Goal: Transaction & Acquisition: Book appointment/travel/reservation

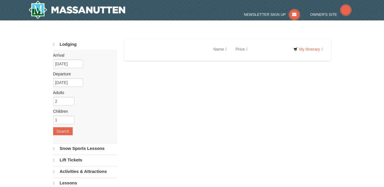
select select "10"
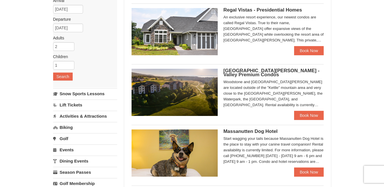
scroll to position [29, 0]
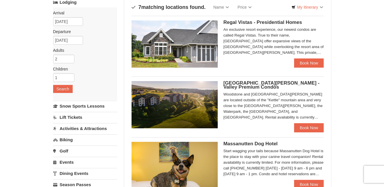
scroll to position [0, 0]
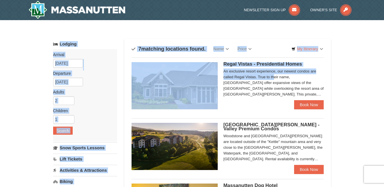
drag, startPoint x: 117, startPoint y: 26, endPoint x: 243, endPoint y: 76, distance: 135.9
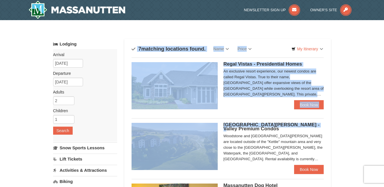
drag, startPoint x: 122, startPoint y: 39, endPoint x: 348, endPoint y: 125, distance: 241.8
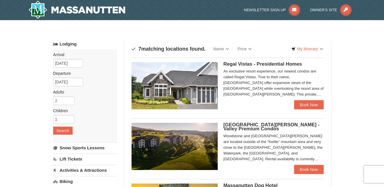
drag, startPoint x: 120, startPoint y: 32, endPoint x: 100, endPoint y: 30, distance: 19.9
drag, startPoint x: 100, startPoint y: 30, endPoint x: 375, endPoint y: 1, distance: 276.8
drag, startPoint x: 375, startPoint y: 1, endPoint x: 353, endPoint y: 66, distance: 68.7
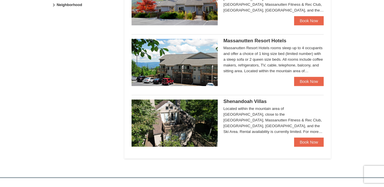
scroll to position [316, 0]
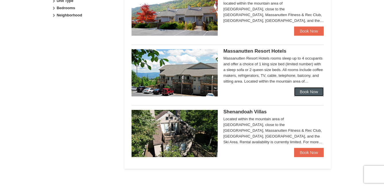
click at [306, 90] on link "Book Now" at bounding box center [309, 91] width 30 height 9
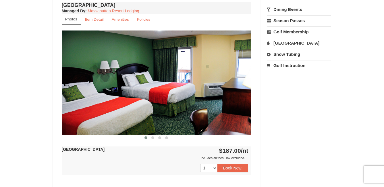
scroll to position [230, 0]
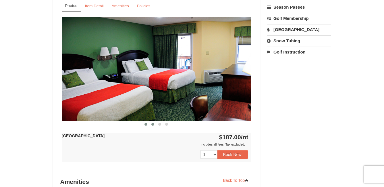
click at [152, 124] on span at bounding box center [152, 124] width 3 height 3
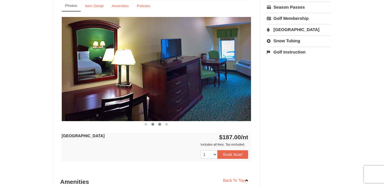
click at [158, 123] on span at bounding box center [159, 124] width 3 height 3
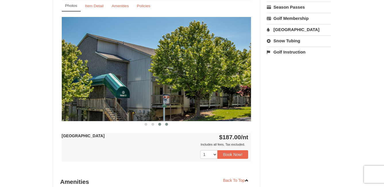
click at [165, 125] on button at bounding box center [166, 124] width 7 height 6
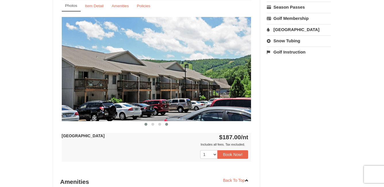
click at [145, 125] on span at bounding box center [145, 124] width 3 height 3
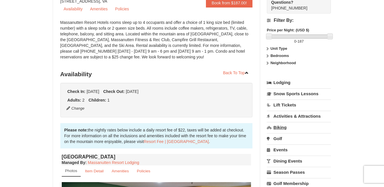
scroll to position [0, 0]
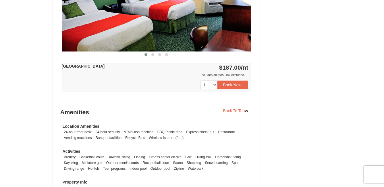
scroll to position [316, 0]
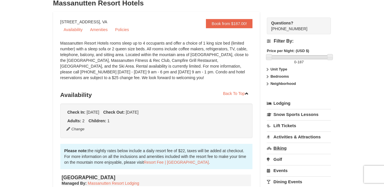
scroll to position [29, 0]
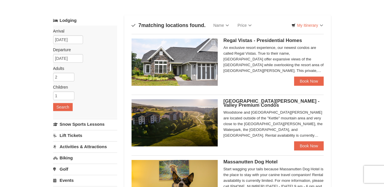
scroll to position [196, 0]
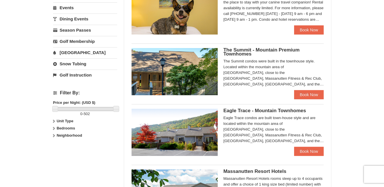
drag, startPoint x: 70, startPoint y: 77, endPoint x: 19, endPoint y: 63, distance: 53.4
click at [19, 63] on div "× Categories Map List Filter My Itinerary Questions? [PHONE_NUMBER] Lodging Arr…" at bounding box center [192, 62] width 384 height 477
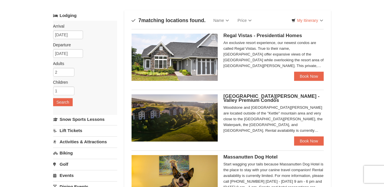
scroll to position [0, 0]
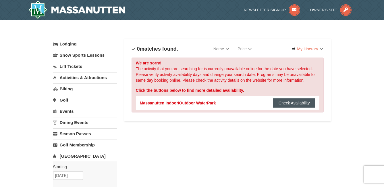
click at [284, 105] on button "Check Availability" at bounding box center [294, 102] width 43 height 9
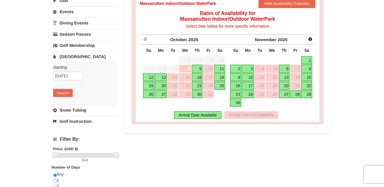
scroll to position [86, 0]
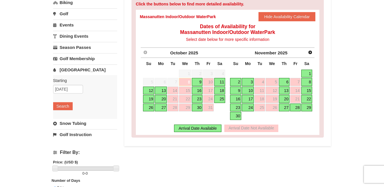
click at [308, 71] on link "1" at bounding box center [306, 73] width 11 height 8
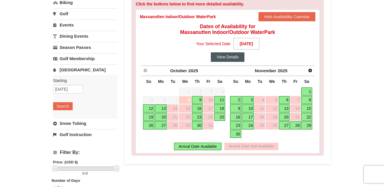
click at [233, 57] on button "View Details" at bounding box center [228, 56] width 34 height 9
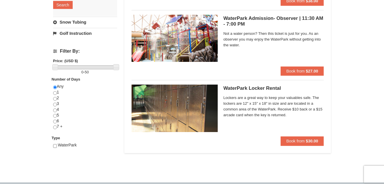
scroll to position [230, 0]
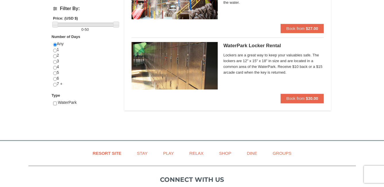
drag, startPoint x: 345, startPoint y: 127, endPoint x: 325, endPoint y: 100, distance: 33.4
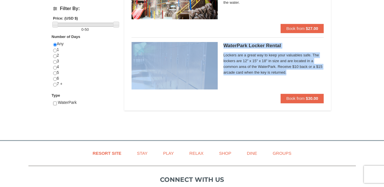
drag, startPoint x: 354, startPoint y: 120, endPoint x: 145, endPoint y: 61, distance: 217.4
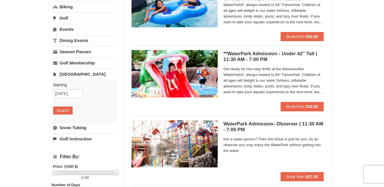
scroll to position [0, 0]
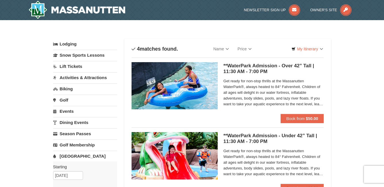
click at [81, 75] on link "Activities & Attractions" at bounding box center [85, 77] width 64 height 11
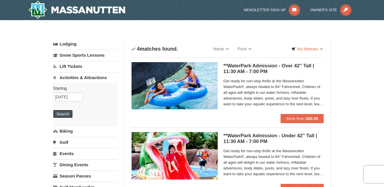
click at [63, 115] on button "Search" at bounding box center [63, 114] width 20 height 8
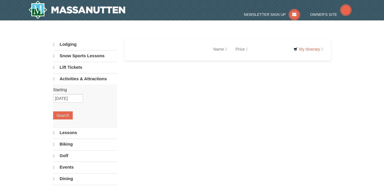
select select "10"
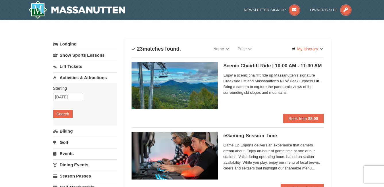
click at [67, 162] on link "Dining Events" at bounding box center [85, 164] width 64 height 11
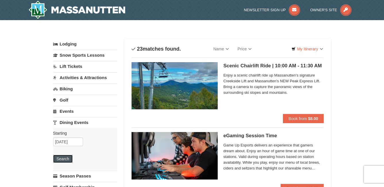
click at [65, 161] on button "Search" at bounding box center [63, 158] width 20 height 8
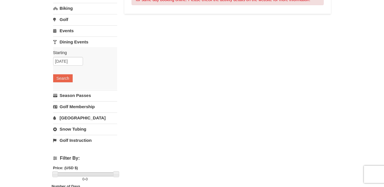
scroll to position [86, 0]
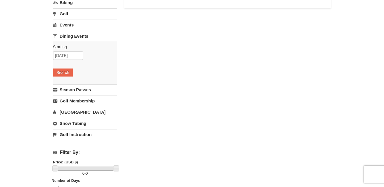
drag, startPoint x: 100, startPoint y: 167, endPoint x: 125, endPoint y: 147, distance: 31.3
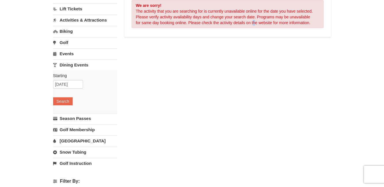
click at [254, 86] on div "Lodging Arrival Please format dates MM/DD/YYYY Please format dates MM/DD/YYYY 1…" at bounding box center [192, 134] width 278 height 306
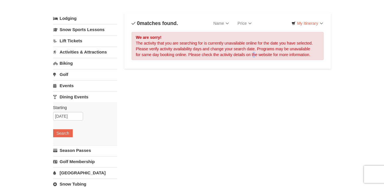
scroll to position [0, 0]
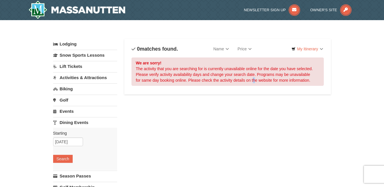
click at [77, 46] on link "Lodging" at bounding box center [85, 44] width 64 height 10
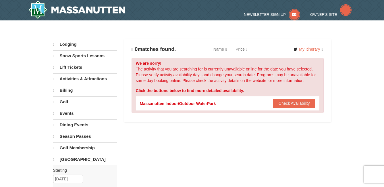
scroll to position [231, 0]
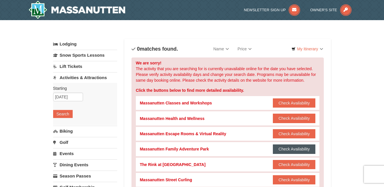
click at [279, 148] on button "Check Availability" at bounding box center [294, 148] width 43 height 9
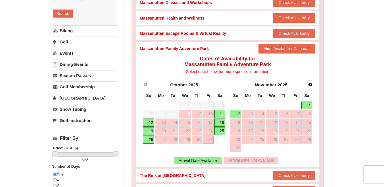
scroll to position [115, 0]
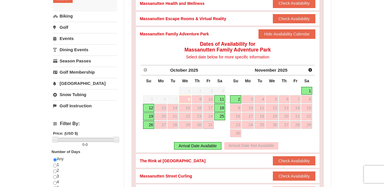
click at [312, 87] on link "1" at bounding box center [306, 91] width 11 height 8
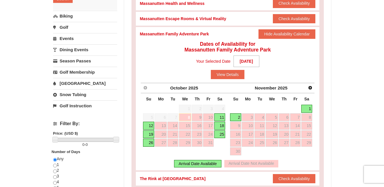
click at [308, 108] on link "1" at bounding box center [306, 109] width 11 height 8
click at [239, 115] on link "2" at bounding box center [235, 117] width 11 height 8
click at [312, 107] on div "Next November 2025 Su Mo Tu We Th Fr Sa 26 27 28 29 30 31 1 2 3 4 5 6 7 8 9 10 …" at bounding box center [271, 120] width 87 height 74
click at [307, 107] on link "1" at bounding box center [306, 109] width 11 height 8
click at [235, 74] on button "View Details" at bounding box center [228, 74] width 34 height 9
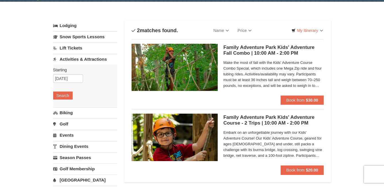
scroll to position [29, 0]
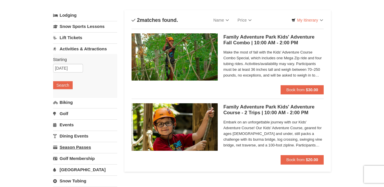
drag, startPoint x: 69, startPoint y: 130, endPoint x: 55, endPoint y: 144, distance: 19.9
drag, startPoint x: 55, startPoint y: 144, endPoint x: 33, endPoint y: 123, distance: 30.5
click at [33, 123] on div "× Categories List Filter My Itinerary Questions? 1-540-289-9441 Lodging Arrival…" at bounding box center [192, 183] width 384 height 385
click at [80, 139] on link "Dining Events" at bounding box center [85, 135] width 64 height 11
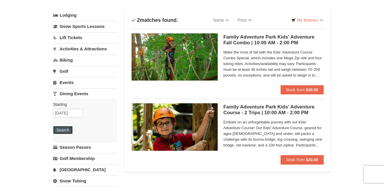
click at [67, 128] on button "Search" at bounding box center [63, 130] width 20 height 8
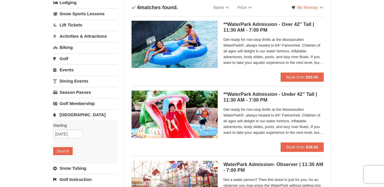
scroll to position [29, 0]
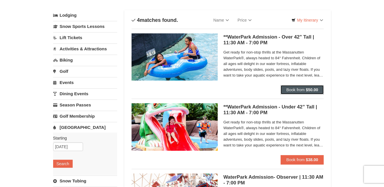
click at [306, 90] on strong "$50.00" at bounding box center [312, 89] width 12 height 5
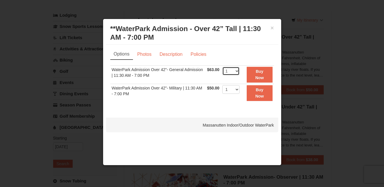
click at [237, 71] on select "1 2 3 4 5 6 7 8 9 10 11 12 13 14 15 16 17 18 19 20 21 22" at bounding box center [230, 71] width 17 height 9
select select "2"
click at [222, 67] on select "1 2 3 4 5 6 7 8 9 10 11 12 13 14 15 16 17 18 19 20 21 22" at bounding box center [230, 71] width 17 height 9
click at [263, 80] on strong "Buy Now" at bounding box center [259, 74] width 9 height 11
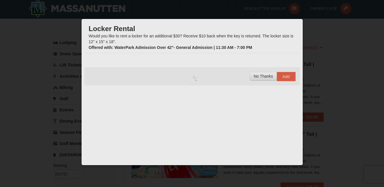
scroll to position [2, 0]
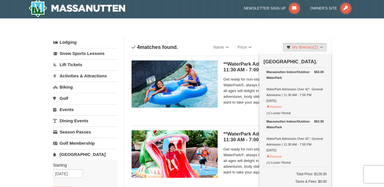
click at [248, 116] on div "**WaterPark Admission - Over 42” Tall | 11:30 AM - 7:00 PM Massanutten Indoor/O…" at bounding box center [228, 86] width 192 height 61
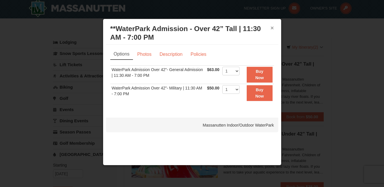
click at [273, 27] on button "×" at bounding box center [271, 28] width 3 height 6
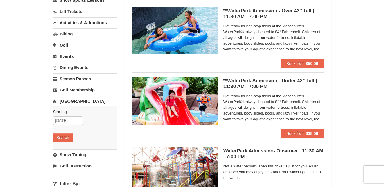
scroll to position [59, 0]
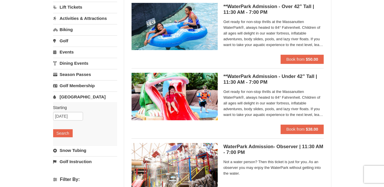
click at [251, 128] on div "**WaterPark Admission - Under 42” Tall | 11:30 AM - 7:00 PM Massanutten Indoor/…" at bounding box center [228, 98] width 192 height 61
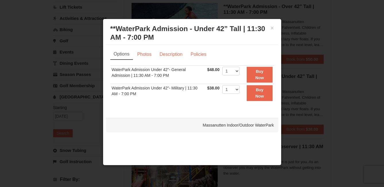
click at [269, 27] on h3 "**WaterPark Admission - Under 42” Tall | 11:30 AM - 7:00 PM Massanutten Indoor/…" at bounding box center [192, 32] width 164 height 17
click at [270, 27] on button "×" at bounding box center [271, 28] width 3 height 6
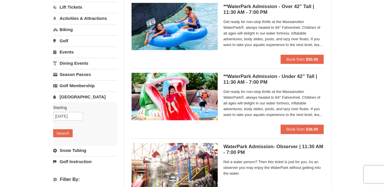
click at [308, 108] on span "Get ready for non-stop thrills at the Massanutten WaterPark®, always heated to …" at bounding box center [273, 103] width 101 height 29
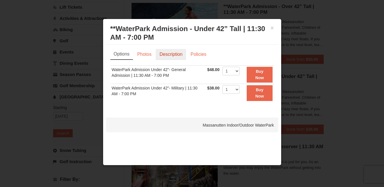
click at [167, 55] on link "Description" at bounding box center [171, 54] width 30 height 11
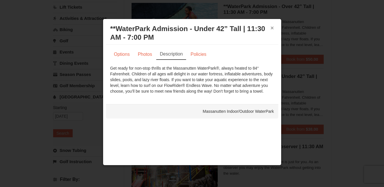
click at [272, 28] on button "×" at bounding box center [271, 28] width 3 height 6
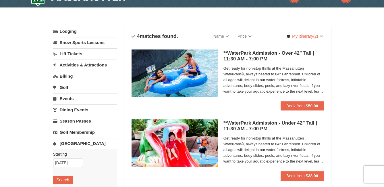
scroll to position [0, 0]
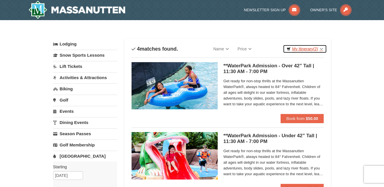
click at [293, 48] on link "My Itinerary (2)" at bounding box center [305, 49] width 44 height 9
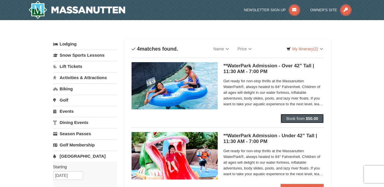
click at [302, 116] on span "Book from" at bounding box center [295, 118] width 18 height 5
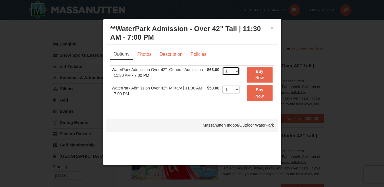
click at [233, 68] on select "1 2 3 4 5 6 7 8 9 10 11 12 13 14 15 16 17 18 19 20 21 22" at bounding box center [230, 71] width 17 height 9
click at [265, 72] on button "Buy Now" at bounding box center [260, 75] width 26 height 16
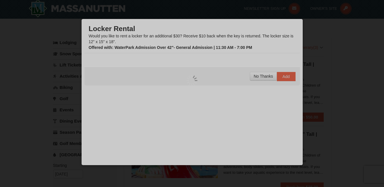
scroll to position [2, 0]
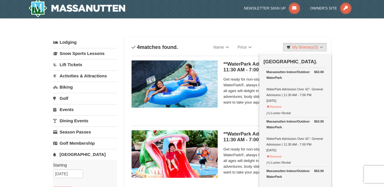
click at [357, 66] on div "× Categories List Filter My Itinerary (3) Check Out Now Water Park Pass. $63.00…" at bounding box center [192, 190] width 384 height 344
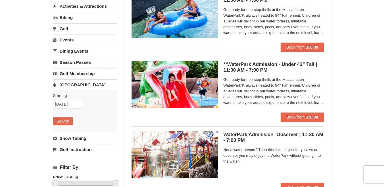
scroll to position [0, 0]
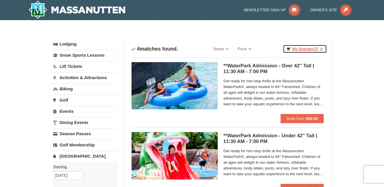
click at [320, 49] on link "My Itinerary (3)" at bounding box center [305, 49] width 44 height 9
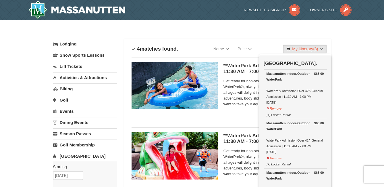
click at [95, 75] on link "Activities & Attractions" at bounding box center [85, 77] width 64 height 11
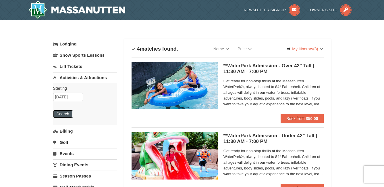
click at [66, 110] on button "Search" at bounding box center [63, 114] width 20 height 8
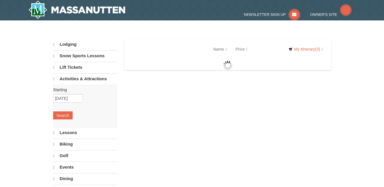
select select "10"
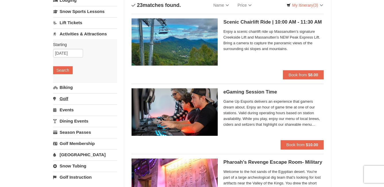
scroll to position [57, 0]
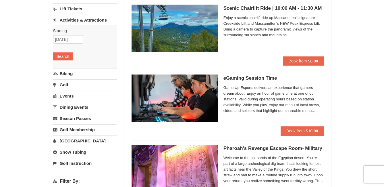
click at [63, 94] on link "Events" at bounding box center [85, 95] width 64 height 11
click at [64, 89] on button "Search" at bounding box center [63, 90] width 20 height 8
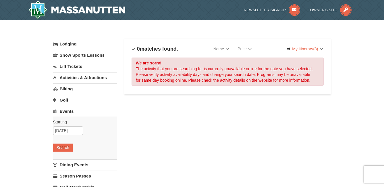
click at [79, 77] on link "Activities & Attractions" at bounding box center [85, 77] width 64 height 11
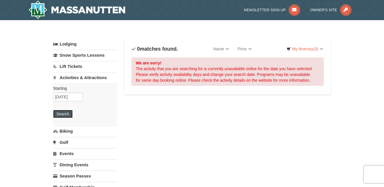
click at [70, 114] on button "Search" at bounding box center [63, 114] width 20 height 8
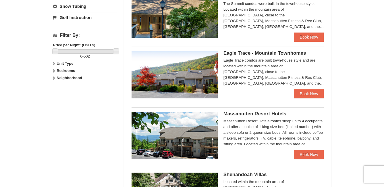
scroll to position [258, 0]
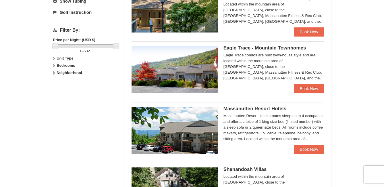
click at [280, 125] on div "Massanutten Resort Hotels rooms sleep up to 4 occupants and offer a choice of 1…" at bounding box center [273, 127] width 101 height 29
click at [175, 135] on img at bounding box center [175, 130] width 86 height 47
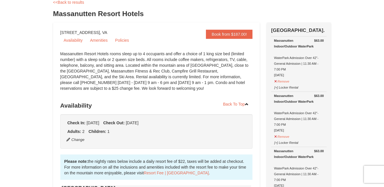
scroll to position [29, 0]
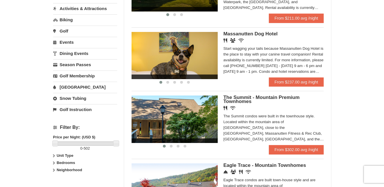
scroll to position [107, 0]
